Goal: Find specific page/section: Find specific page/section

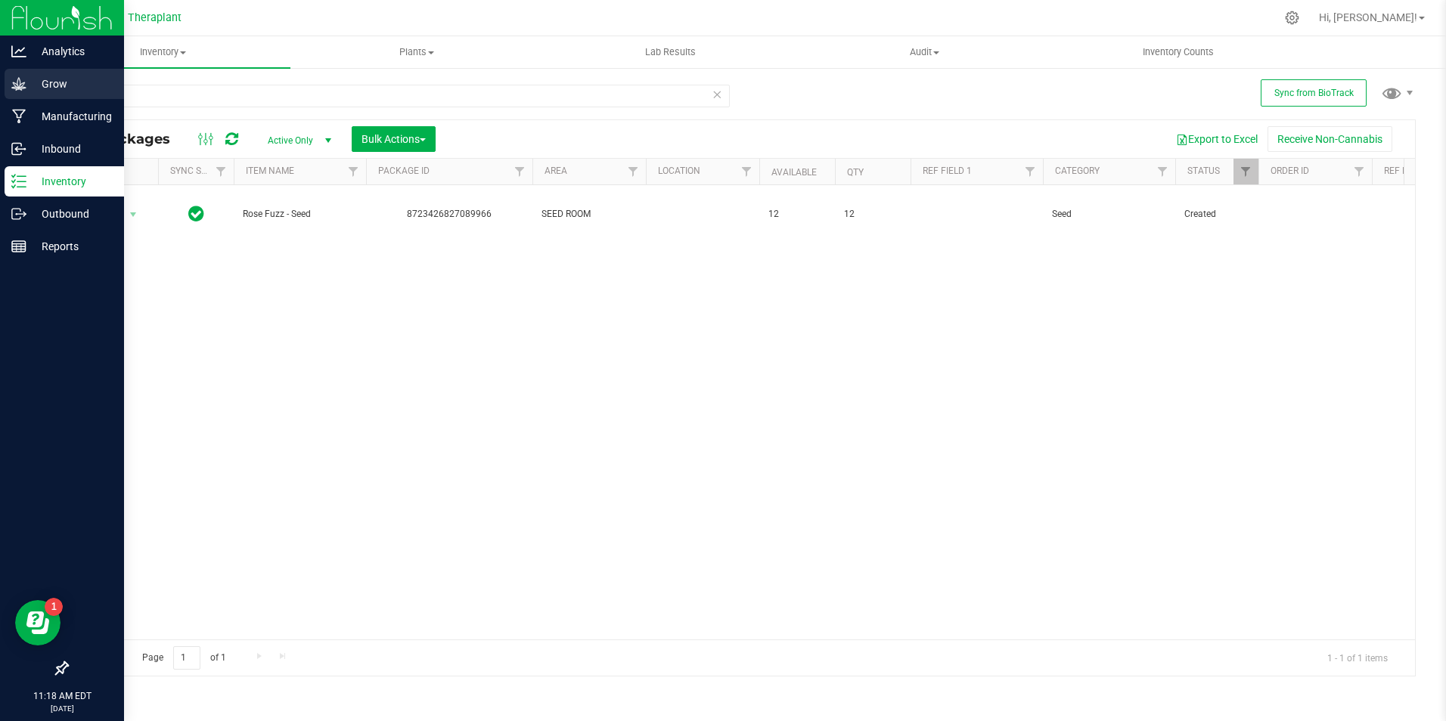
click at [24, 89] on icon at bounding box center [18, 83] width 15 height 15
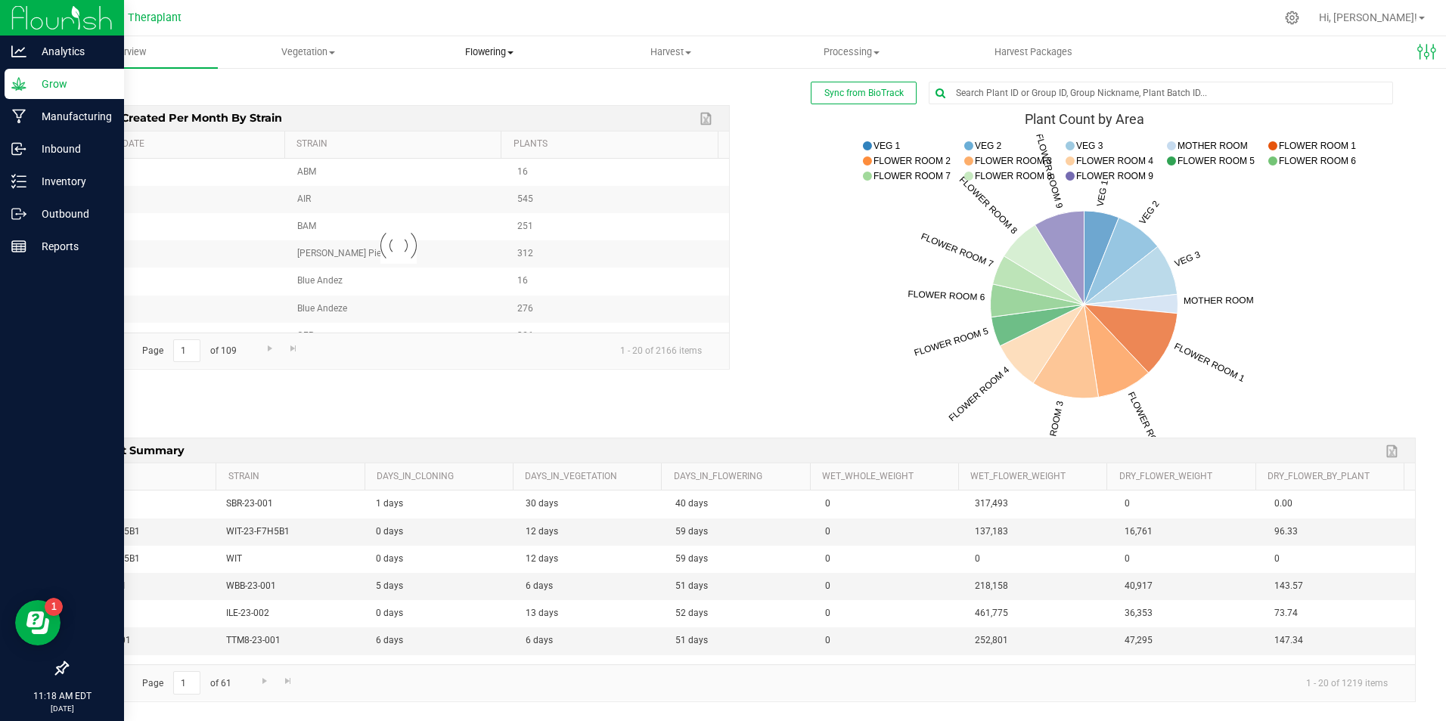
click at [523, 48] on span "Flowering" at bounding box center [489, 52] width 180 height 14
click at [492, 104] on span "Flowering groups" at bounding box center [462, 109] width 126 height 13
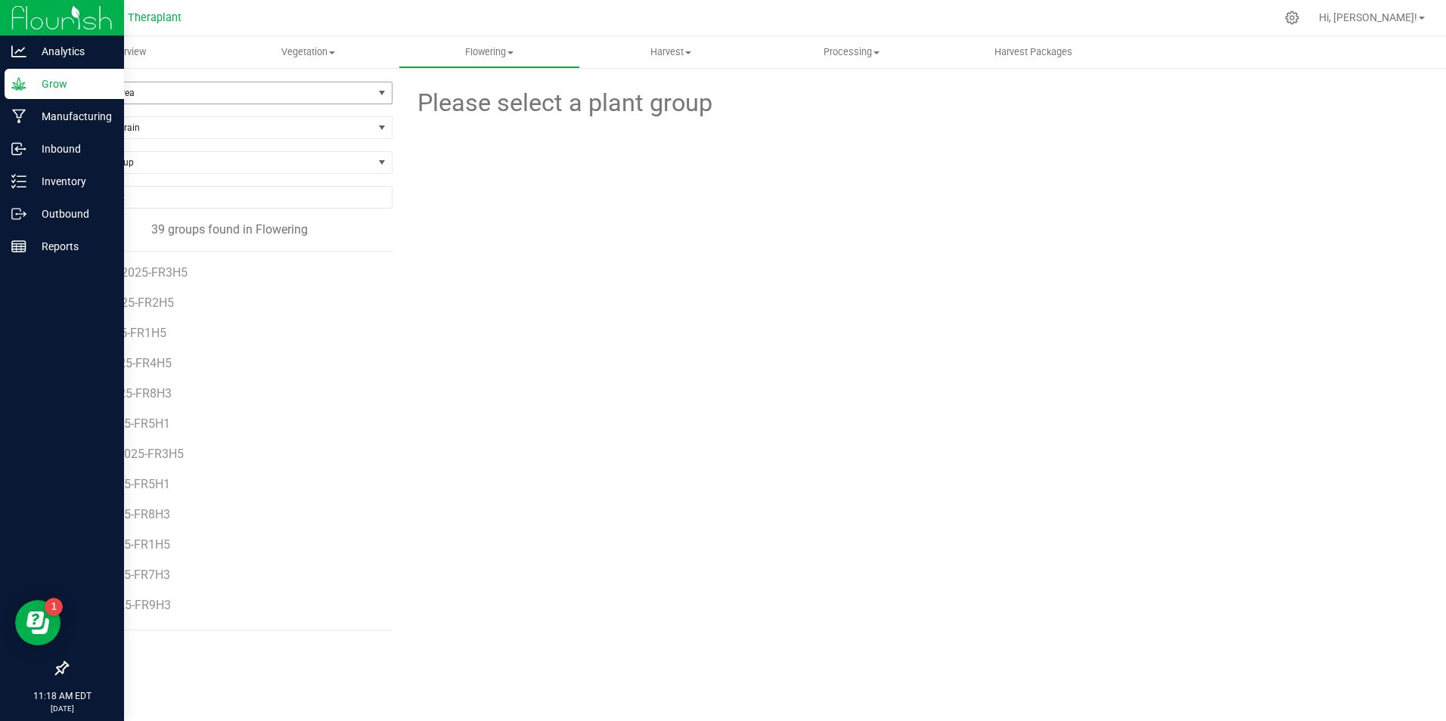
click at [154, 101] on span "Filter by Area" at bounding box center [220, 92] width 306 height 21
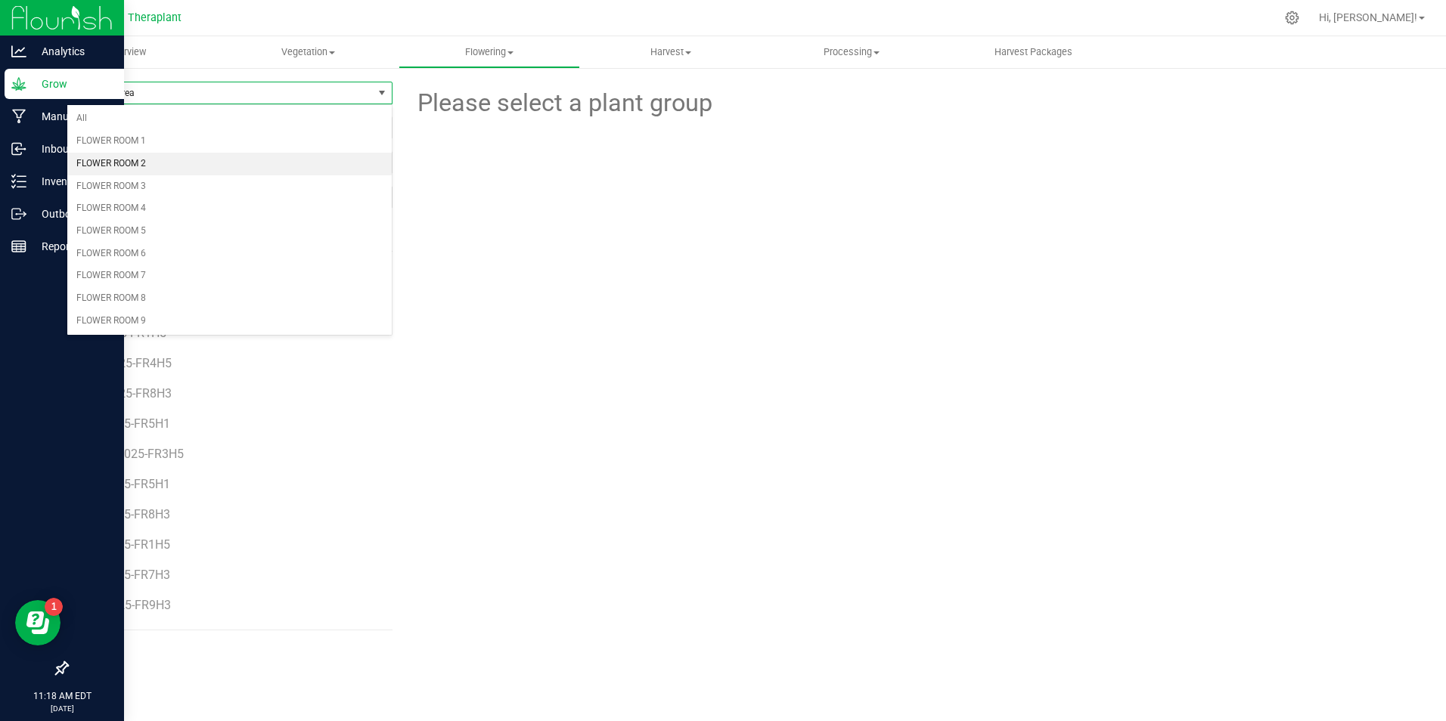
click at [138, 166] on li "FLOWER ROOM 2" at bounding box center [229, 164] width 324 height 23
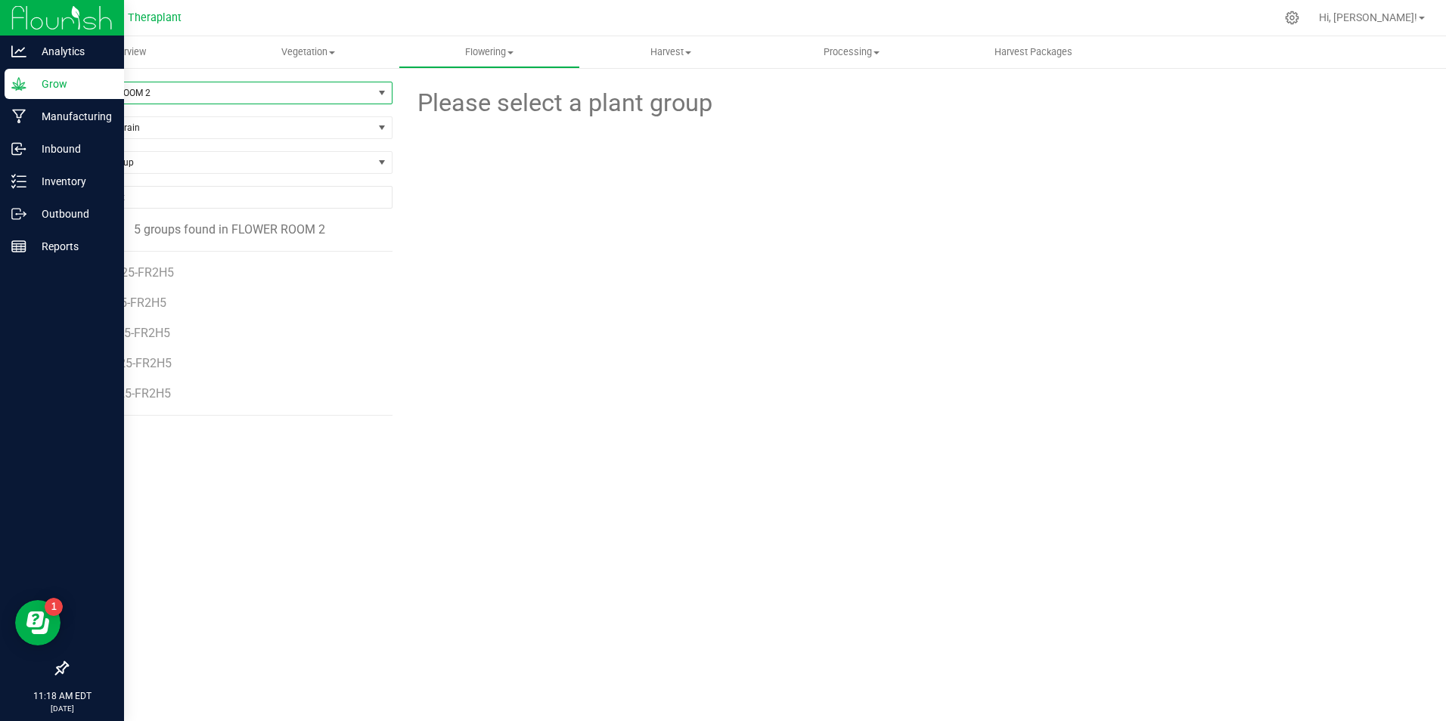
click at [151, 97] on span "FLOWER ROOM 2" at bounding box center [220, 92] width 306 height 21
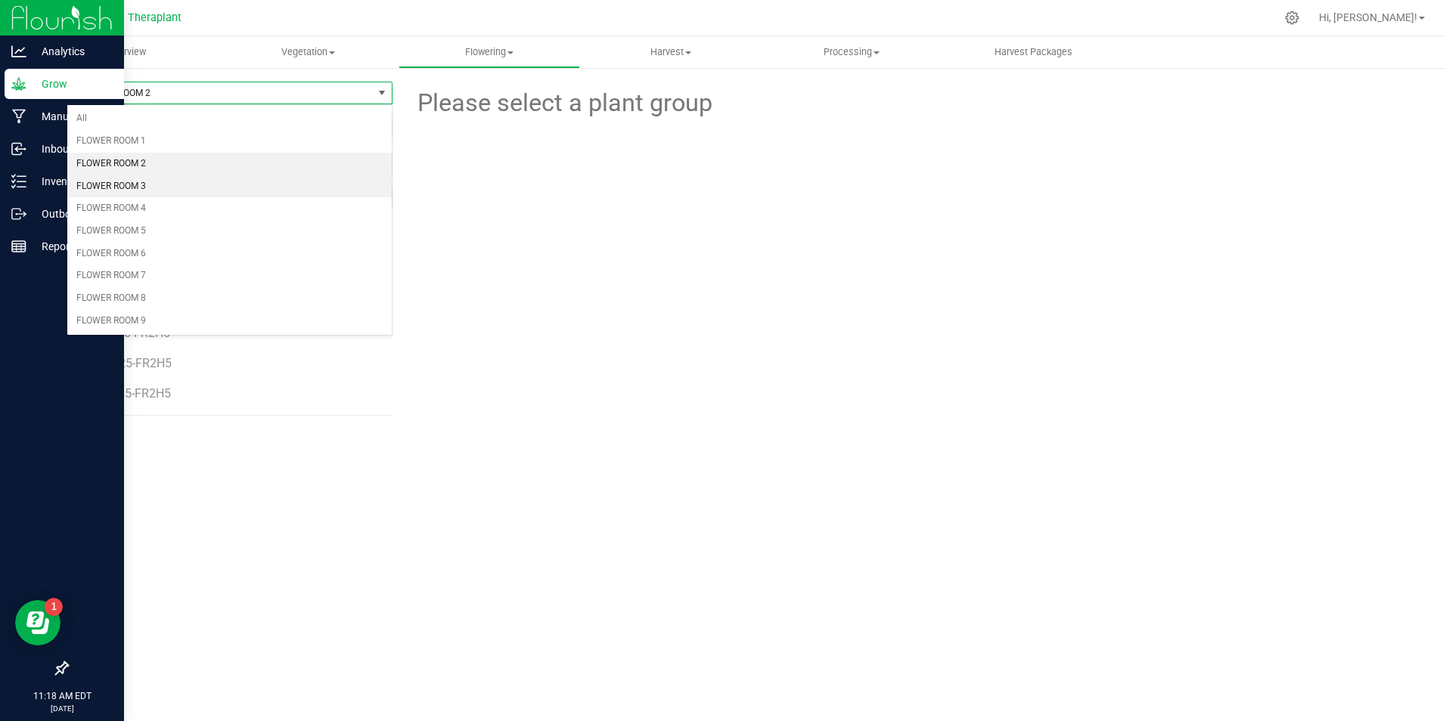
click at [161, 182] on li "FLOWER ROOM 3" at bounding box center [229, 186] width 324 height 23
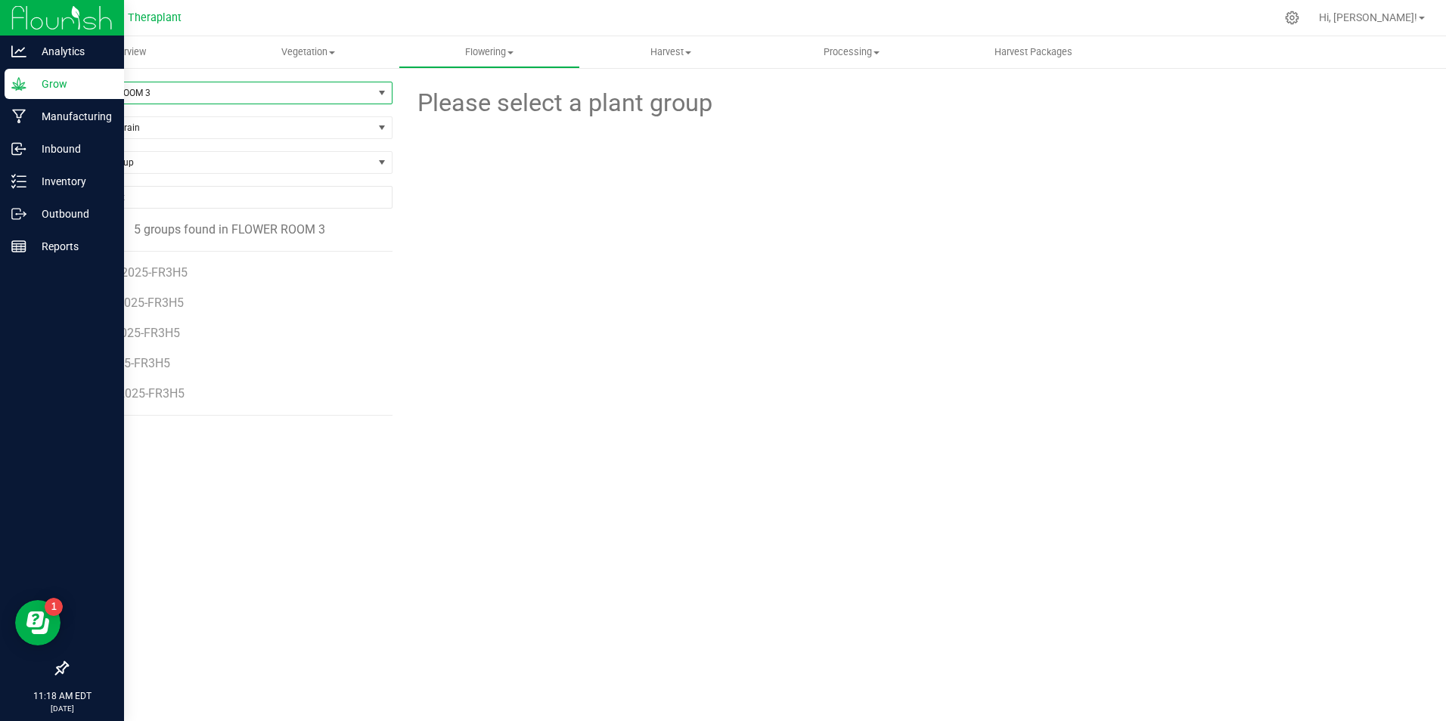
click at [185, 89] on span "FLOWER ROOM 3" at bounding box center [220, 92] width 306 height 21
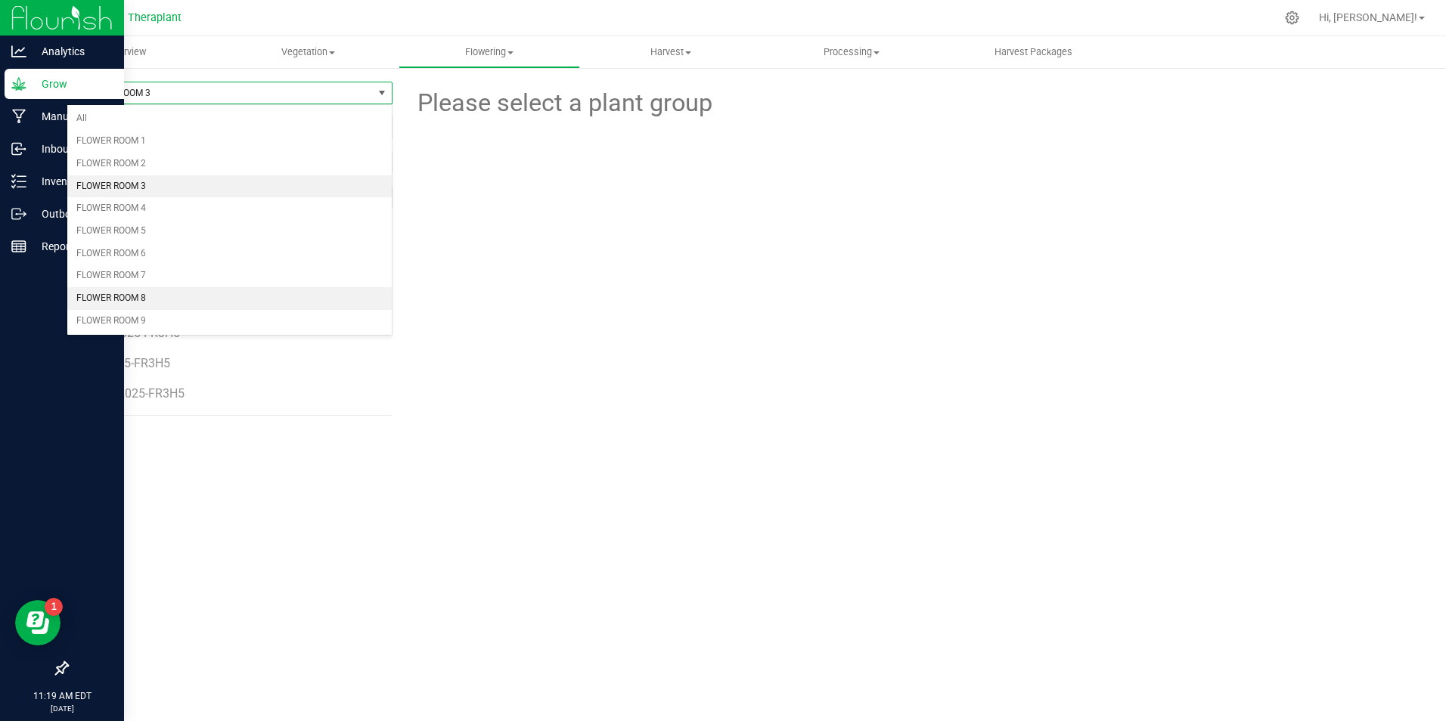
click at [246, 293] on li "FLOWER ROOM 8" at bounding box center [229, 298] width 324 height 23
